Goal: Task Accomplishment & Management: Complete application form

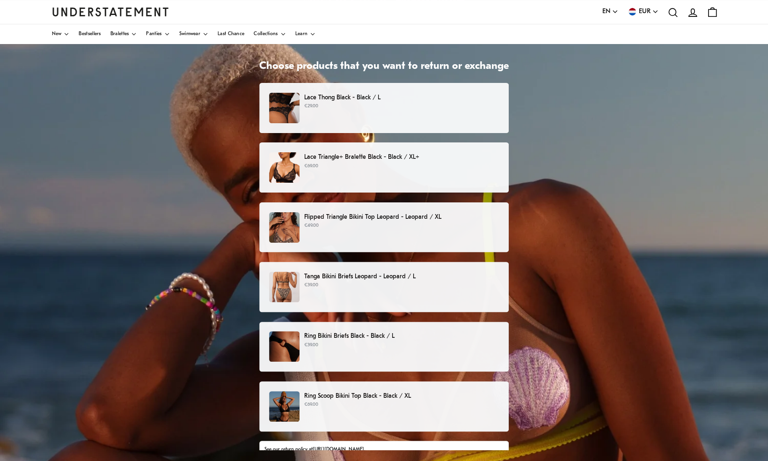
scroll to position [53, 0]
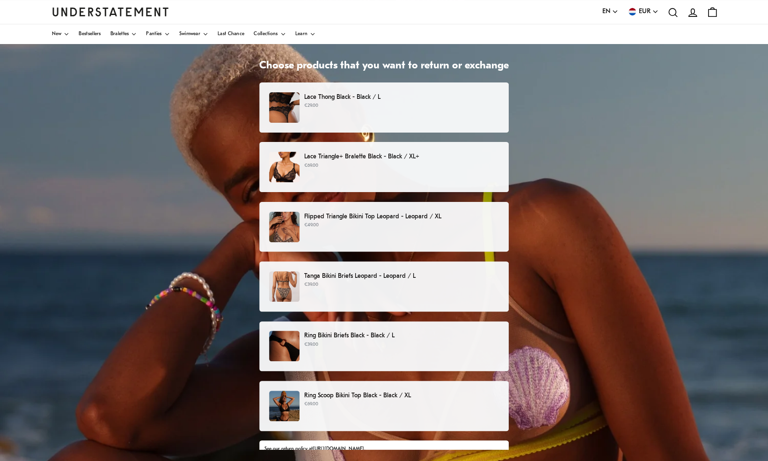
click at [364, 219] on p "Flipped Triangle Bikini Top Leopard - Leopard / XL" at bounding box center [401, 217] width 195 height 10
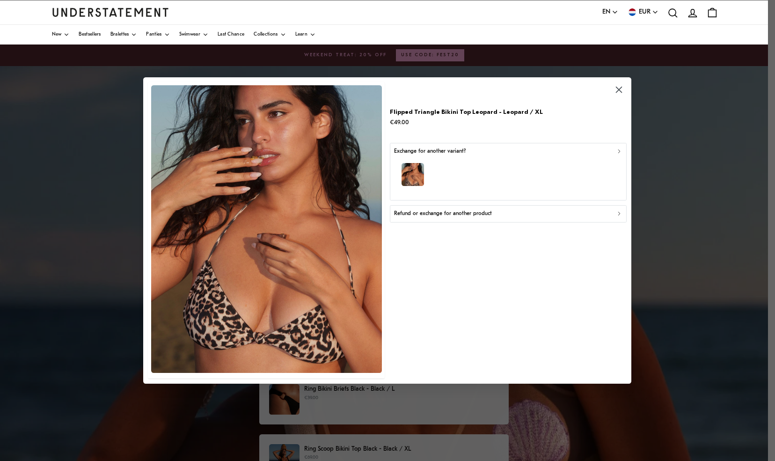
click at [462, 215] on p "Refund or exchange for another product" at bounding box center [443, 213] width 98 height 9
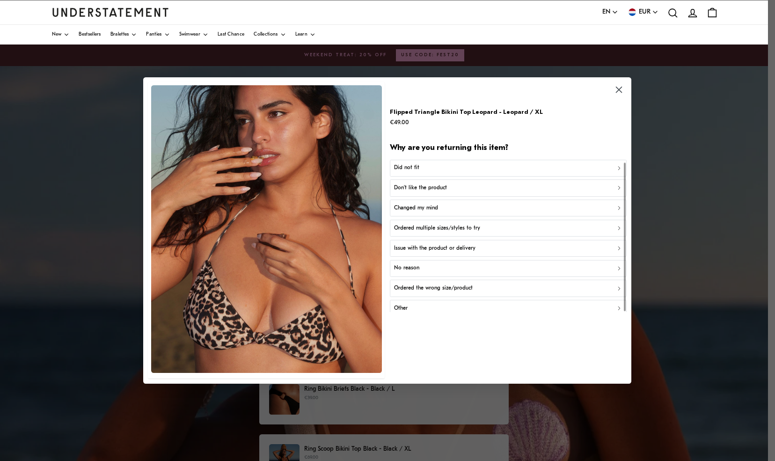
scroll to position [2, 0]
click at [419, 163] on div "Did not fit" at bounding box center [508, 165] width 229 height 9
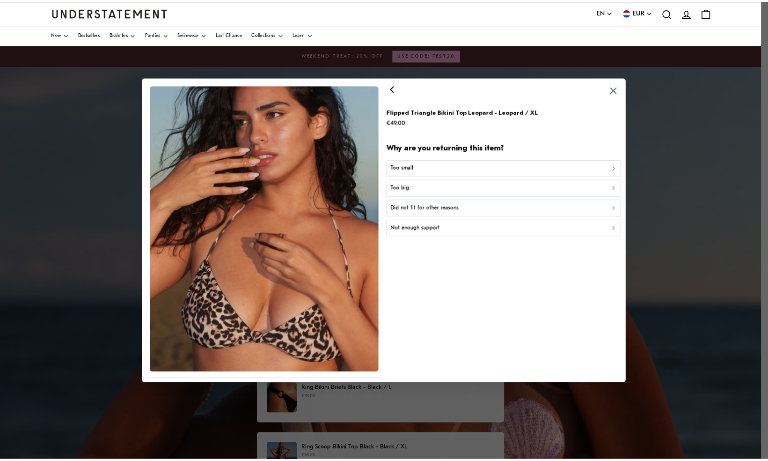
scroll to position [0, 0]
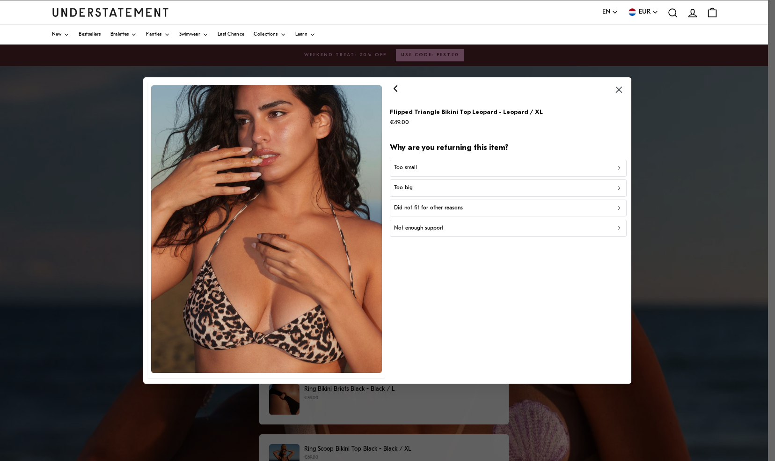
click at [422, 165] on div "Too small" at bounding box center [508, 167] width 229 height 9
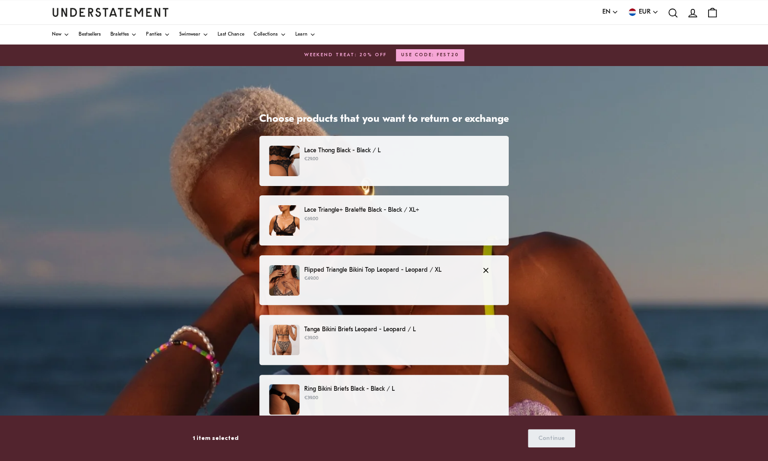
scroll to position [100, 0]
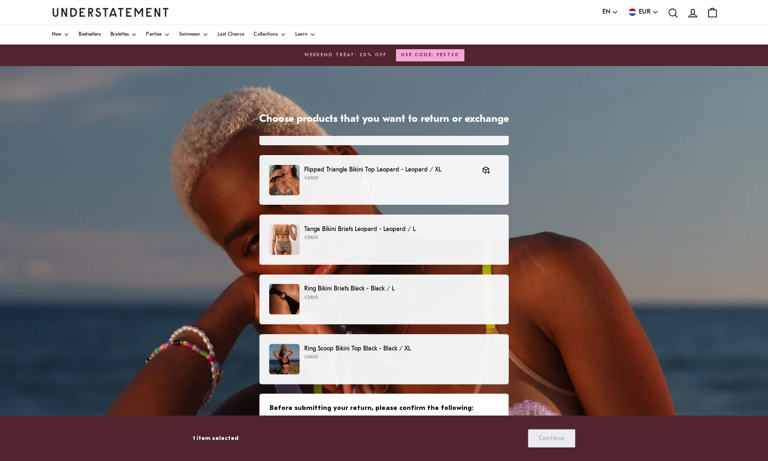
click at [360, 246] on div "Tanga Bikini Briefs Leopard - Leopard / L €39.00" at bounding box center [384, 239] width 230 height 30
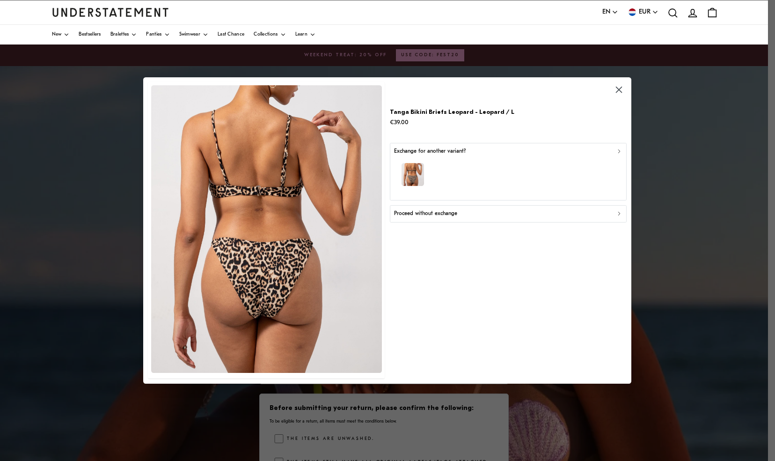
click at [452, 171] on div "button" at bounding box center [508, 175] width 229 height 41
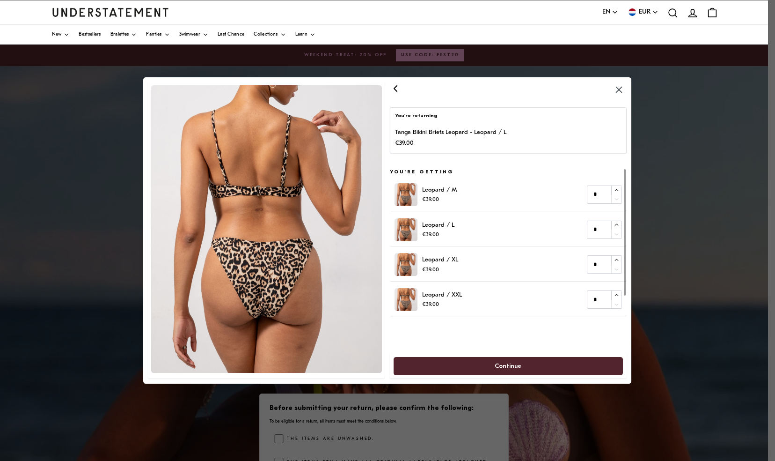
click at [396, 89] on icon "button" at bounding box center [395, 89] width 3 height 6
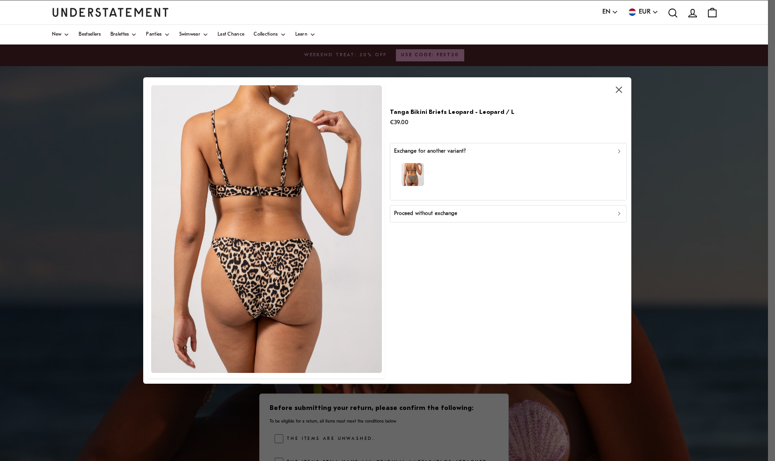
click at [451, 213] on p "Proceed without exchange" at bounding box center [425, 213] width 63 height 9
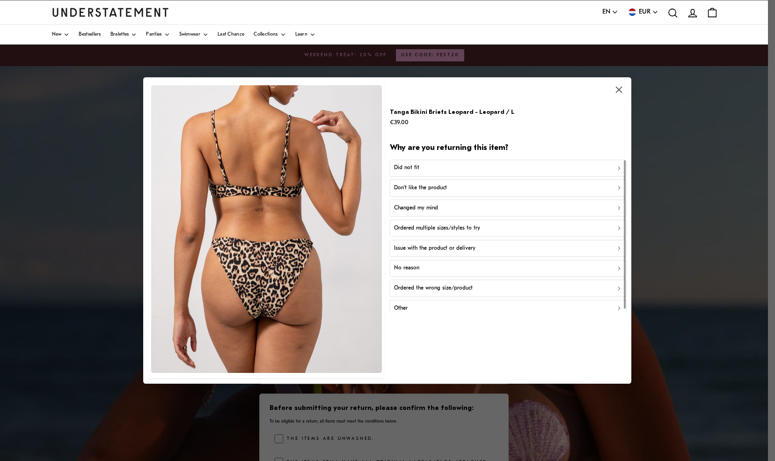
click at [415, 191] on p "Don't like the product" at bounding box center [420, 188] width 53 height 9
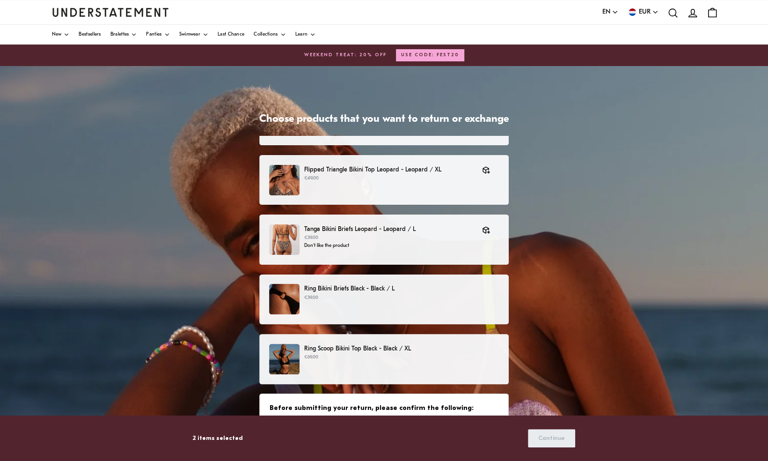
scroll to position [129, 0]
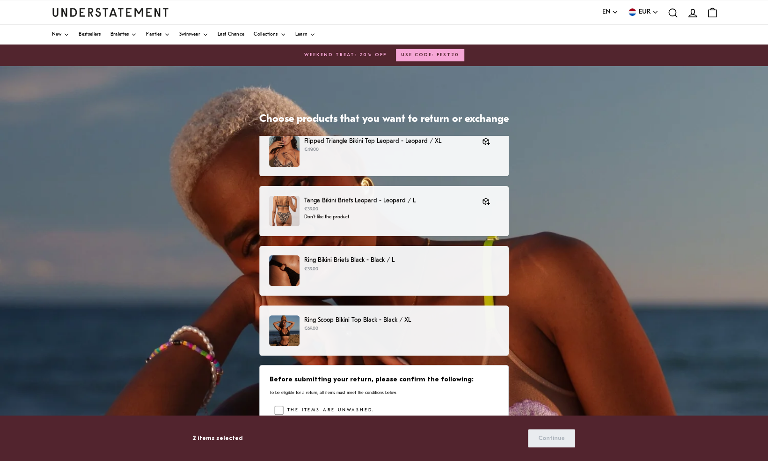
click at [343, 270] on p "€39.00" at bounding box center [401, 269] width 195 height 7
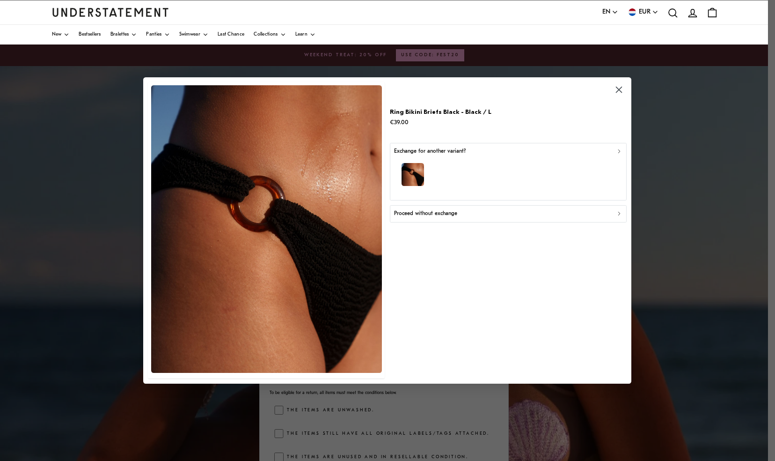
click at [435, 166] on div "button" at bounding box center [508, 175] width 229 height 41
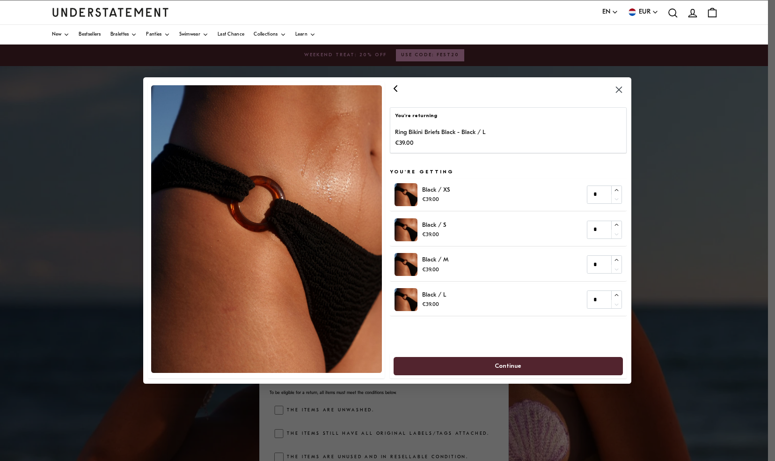
click at [398, 92] on icon "button" at bounding box center [395, 88] width 11 height 11
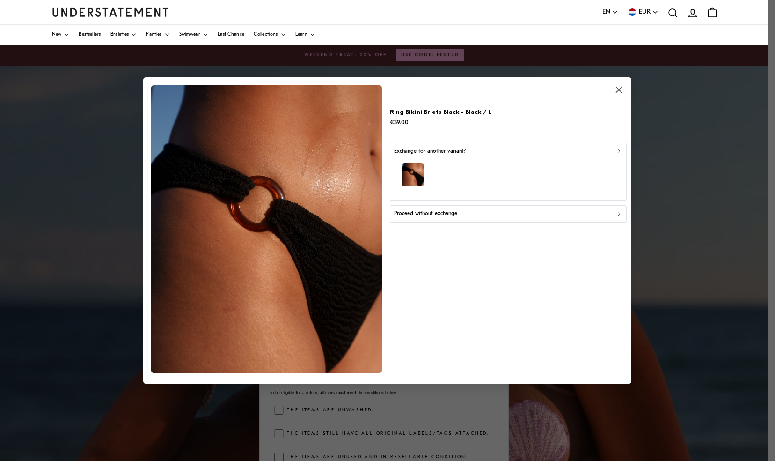
click at [445, 213] on p "Proceed without exchange" at bounding box center [425, 213] width 63 height 9
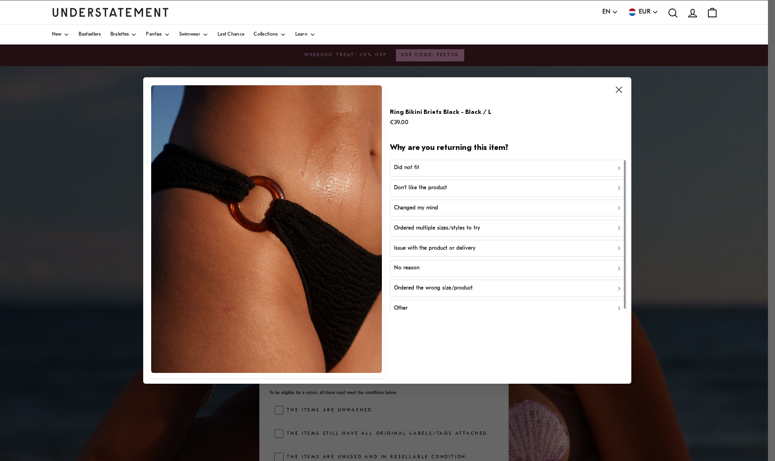
click at [435, 207] on p "Changed my mind" at bounding box center [416, 208] width 44 height 9
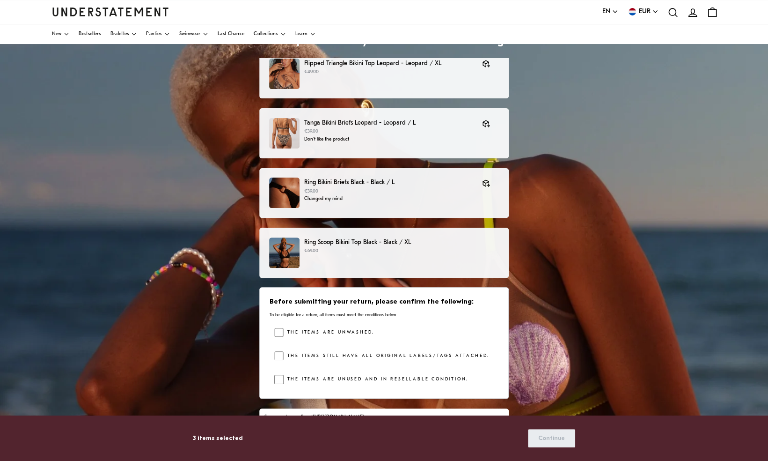
scroll to position [79, 0]
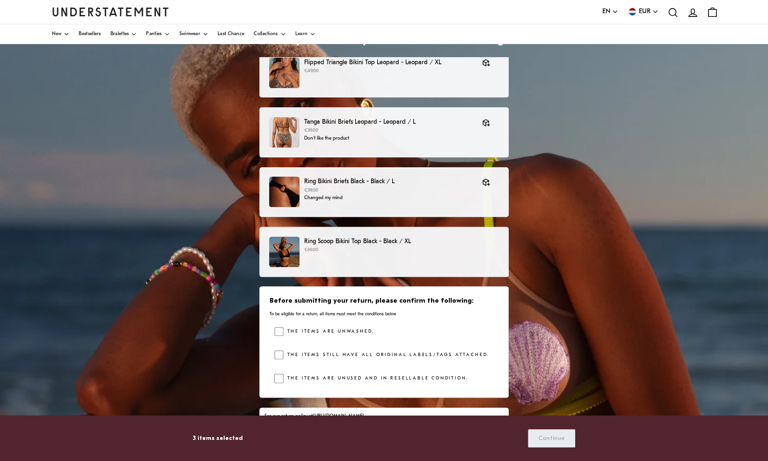
click at [324, 243] on p "Ring Scoop Bikini Top Black - Black / XL" at bounding box center [401, 241] width 195 height 10
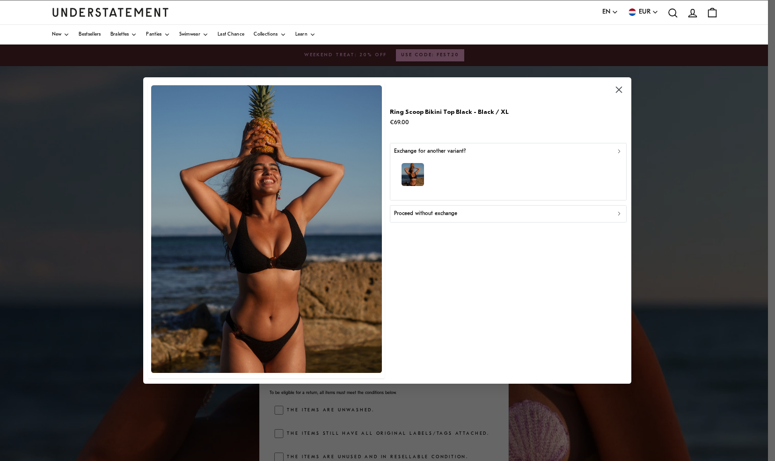
click at [438, 217] on button "Proceed without exchange" at bounding box center [508, 213] width 237 height 17
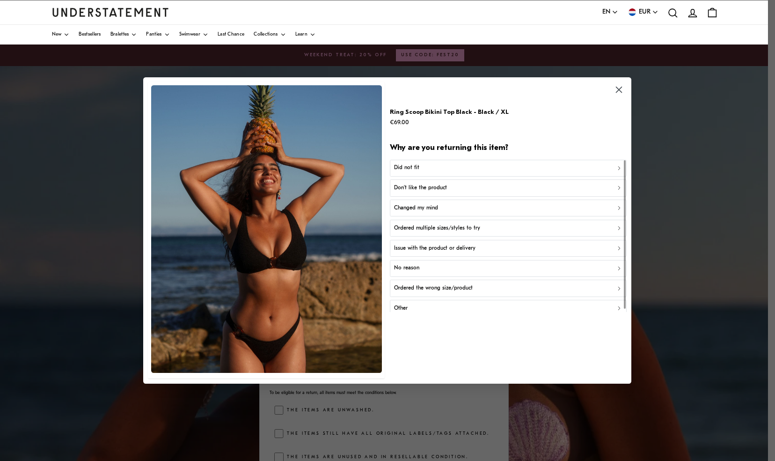
click at [434, 210] on p "Changed my mind" at bounding box center [416, 208] width 44 height 9
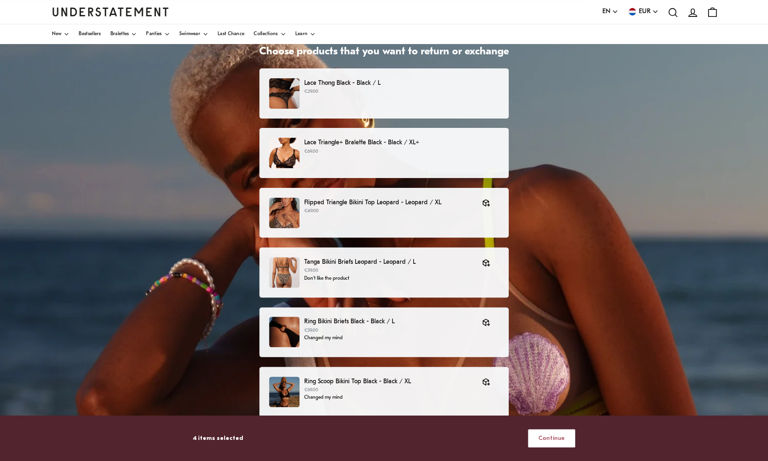
scroll to position [129, 0]
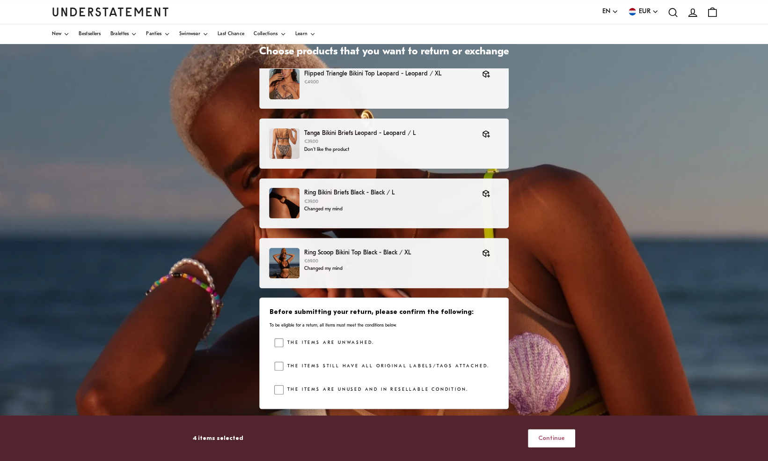
click at [556, 436] on span "Continue" at bounding box center [552, 437] width 27 height 17
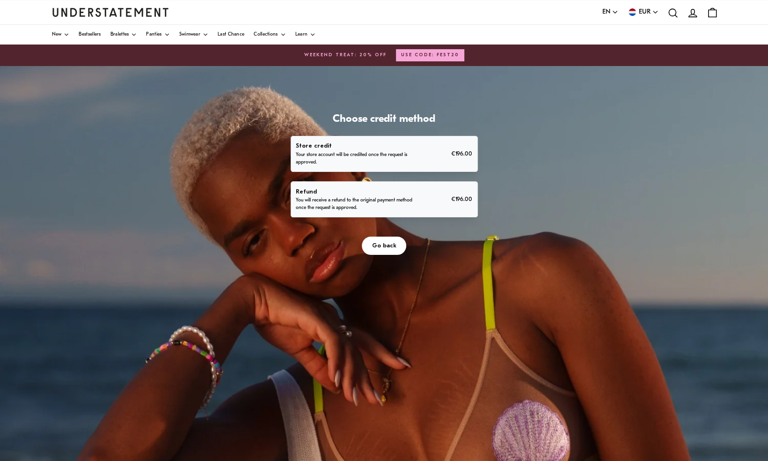
click at [365, 199] on p "You will receive a refund to the original payment method once the request is ap…" at bounding box center [354, 204] width 117 height 15
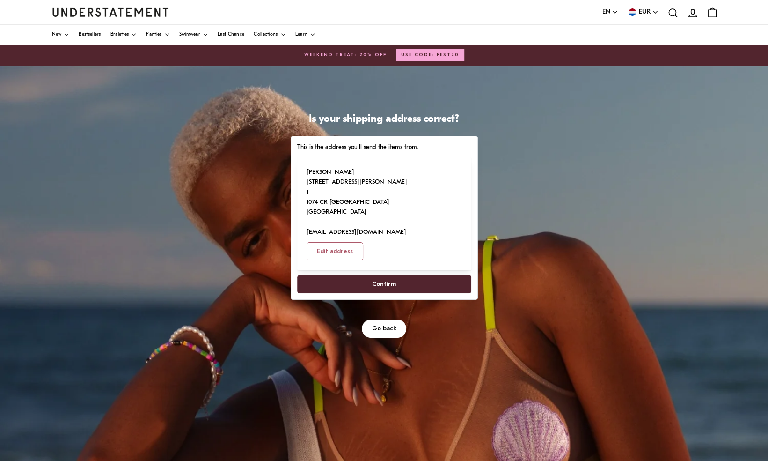
click at [403, 275] on span "Confirm" at bounding box center [384, 283] width 154 height 17
select select "**"
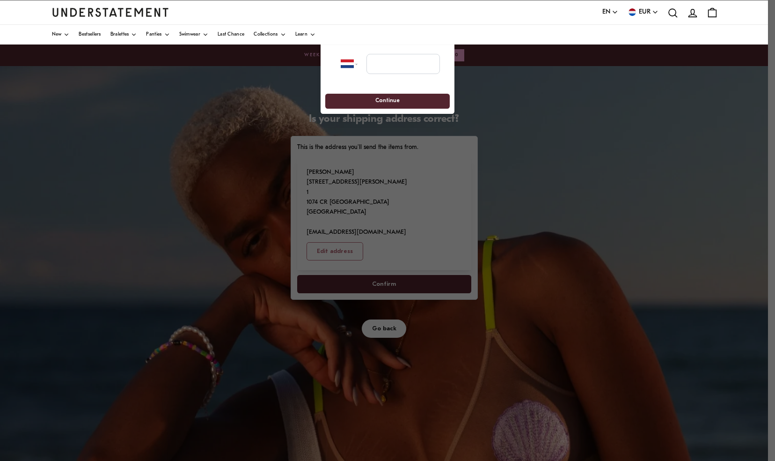
click at [382, 304] on div at bounding box center [387, 230] width 775 height 461
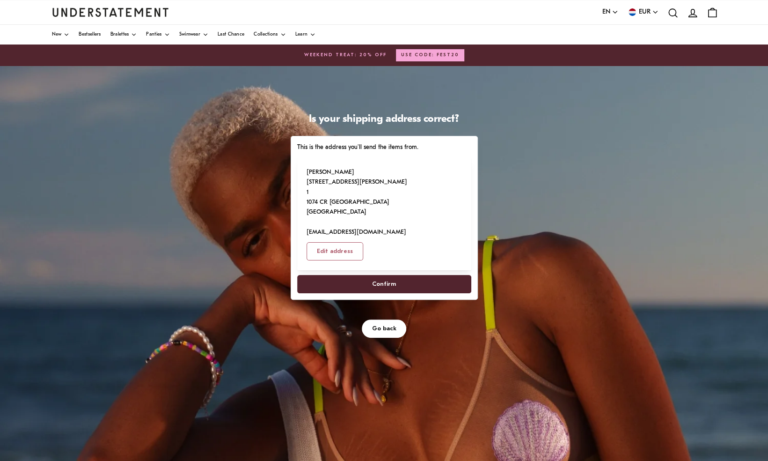
click at [381, 275] on span "Confirm" at bounding box center [384, 283] width 24 height 17
click at [383, 275] on span "Confirm" at bounding box center [384, 283] width 24 height 17
click at [391, 275] on span "Confirm" at bounding box center [384, 283] width 24 height 17
click at [384, 320] on span "Go back" at bounding box center [384, 328] width 24 height 17
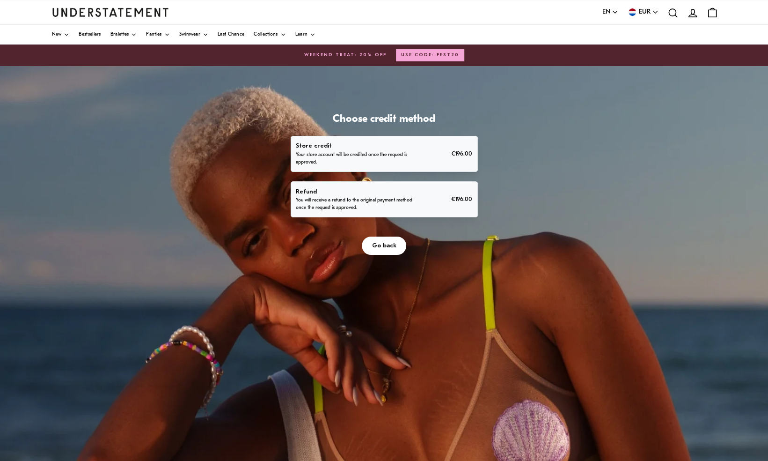
click at [314, 198] on p "You will receive a refund to the original payment method once the request is ap…" at bounding box center [354, 204] width 117 height 15
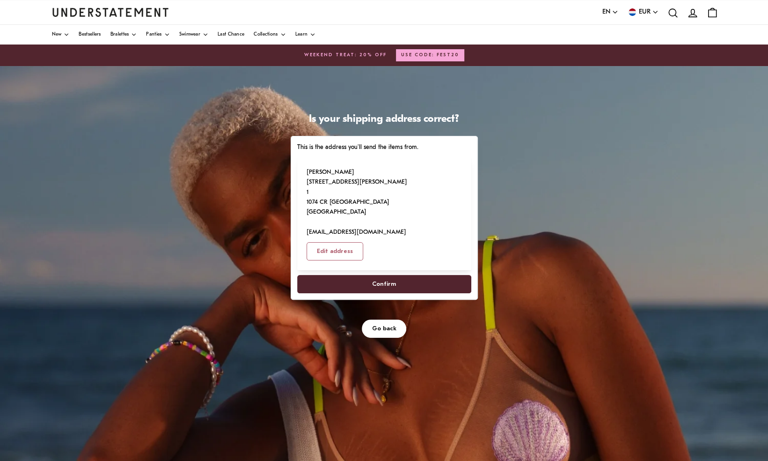
click at [384, 275] on span "Confirm" at bounding box center [384, 283] width 24 height 17
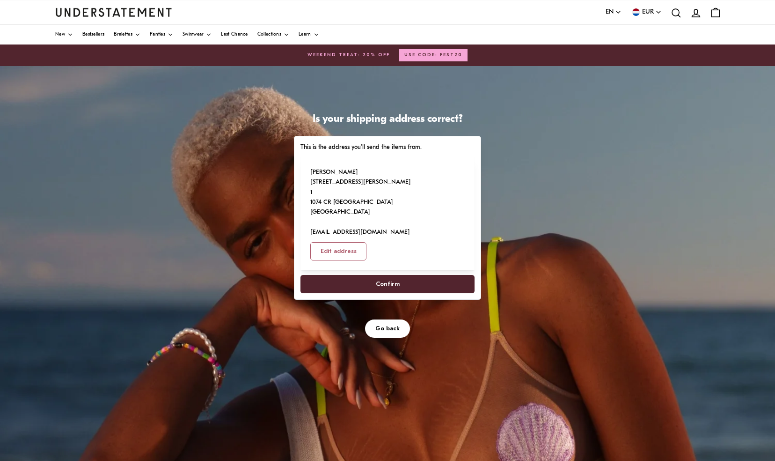
select select "**"
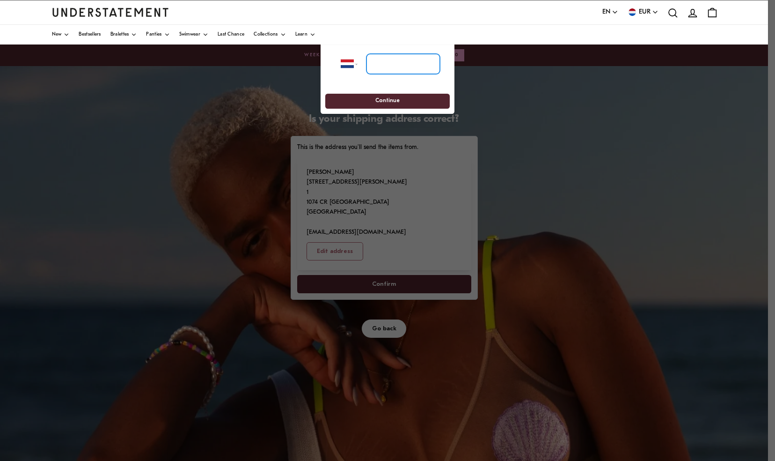
click at [381, 68] on input "tel" at bounding box center [404, 64] width 74 height 21
type input "**********"
click at [382, 100] on span "Continue" at bounding box center [388, 101] width 24 height 15
click at [372, 97] on span "Continue" at bounding box center [387, 101] width 107 height 15
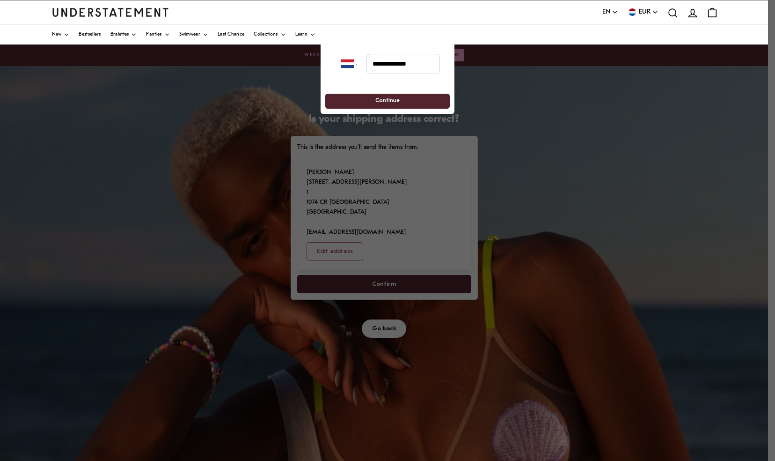
click at [372, 97] on span "Continue" at bounding box center [387, 101] width 107 height 15
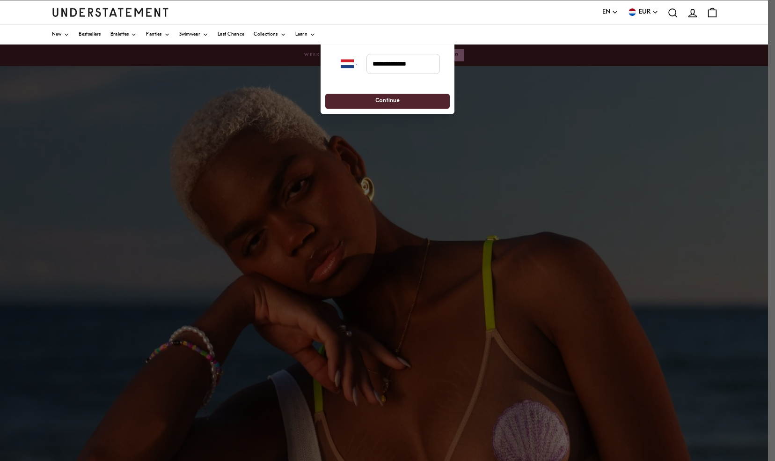
click at [372, 97] on span "Continue" at bounding box center [387, 101] width 107 height 15
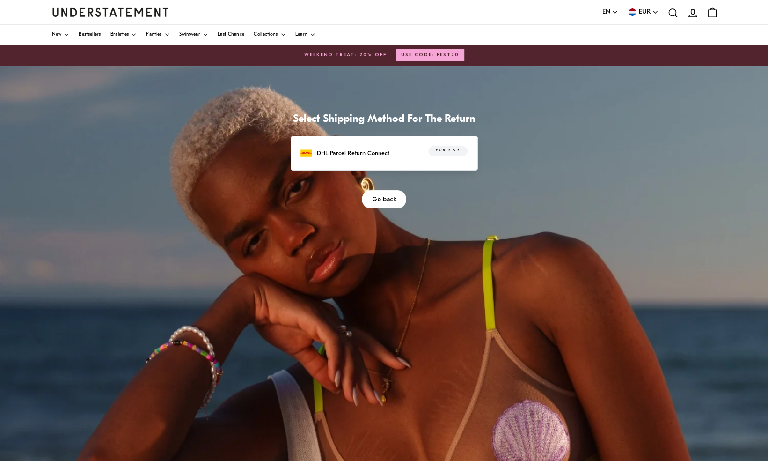
click at [357, 152] on p "DHL Parcel Return Connect" at bounding box center [353, 153] width 73 height 10
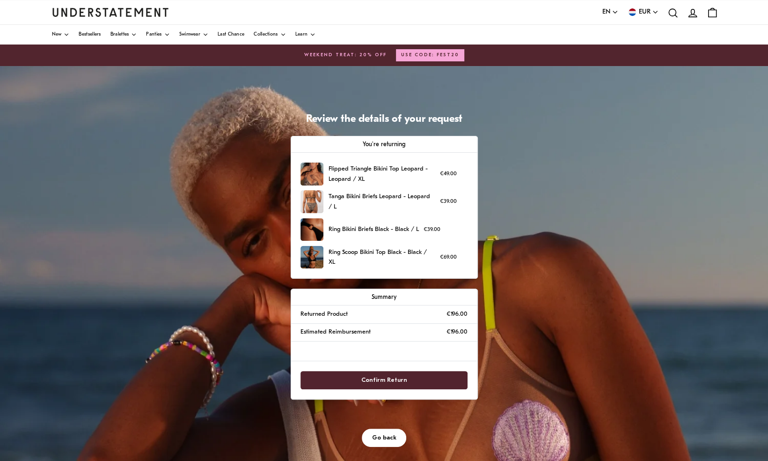
click at [400, 376] on span "Confirm Return" at bounding box center [385, 379] width 46 height 17
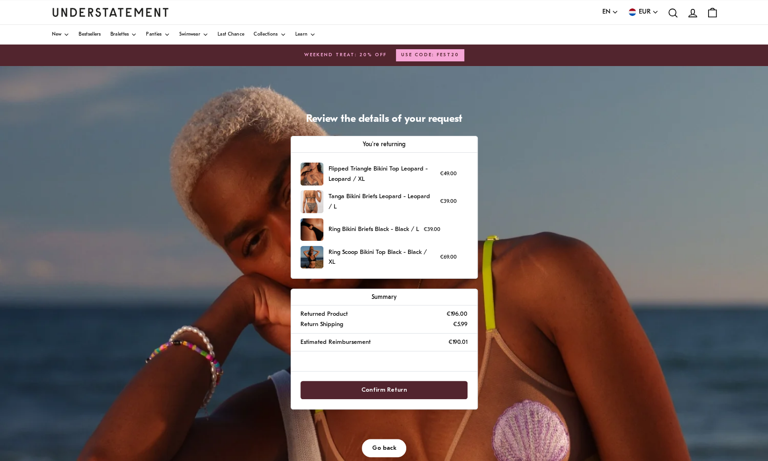
click at [385, 387] on span "Confirm Return" at bounding box center [385, 389] width 46 height 17
